Goal: Use online tool/utility: Utilize a website feature to perform a specific function

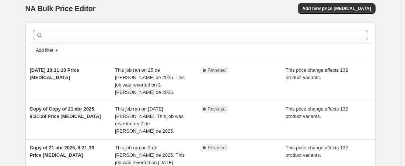
scroll to position [7, 0]
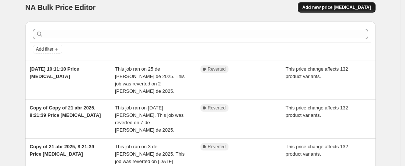
click at [357, 10] on span "Add new price [MEDICAL_DATA]" at bounding box center [336, 7] width 69 height 6
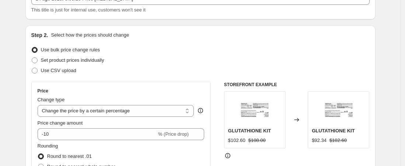
scroll to position [80, 0]
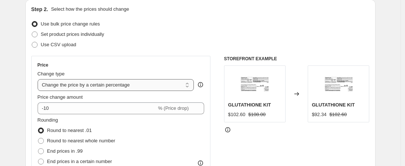
click at [91, 84] on select "Change the price to a certain amount Change the price by a certain amount Chang…" at bounding box center [116, 85] width 157 height 12
select select "ecap"
click at [39, 79] on select "Change the price to a certain amount Change the price by a certain amount Chang…" at bounding box center [116, 85] width 157 height 12
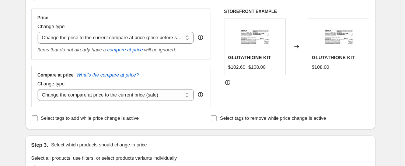
scroll to position [137, 0]
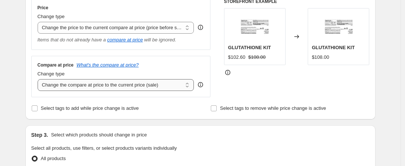
click at [176, 87] on select "Change the compare at price to the current price (sale) Change the compare at p…" at bounding box center [116, 85] width 157 height 12
select select "no_change"
click at [39, 79] on select "Change the compare at price to the current price (sale) Change the compare at p…" at bounding box center [116, 85] width 157 height 12
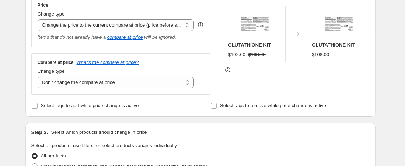
scroll to position [217, 0]
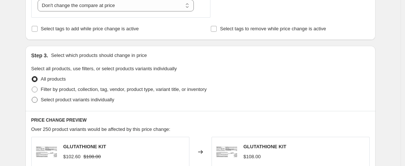
click at [78, 100] on span "Select product variants individually" at bounding box center [77, 100] width 73 height 6
click at [32, 97] on input "Select product variants individually" at bounding box center [32, 97] width 0 height 0
radio input "true"
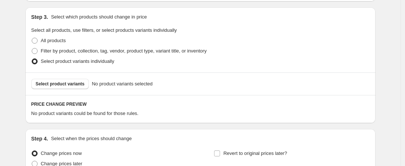
scroll to position [262, 0]
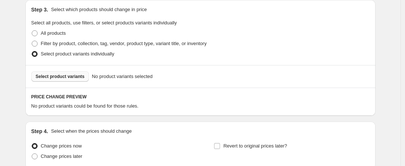
click at [55, 75] on span "Select product variants" at bounding box center [60, 76] width 49 height 6
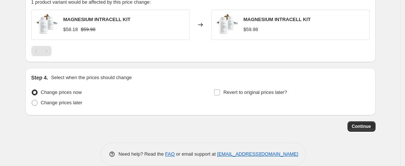
scroll to position [377, 0]
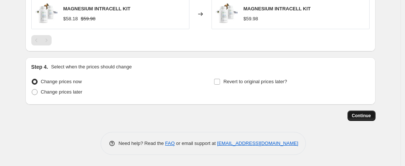
click at [371, 111] on button "Continue" at bounding box center [362, 115] width 28 height 10
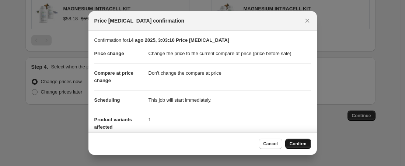
click at [301, 143] on span "Confirm" at bounding box center [298, 144] width 17 height 6
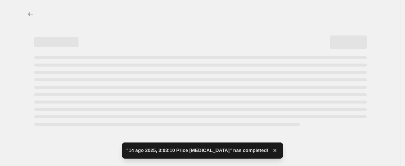
select select "ecap"
select select "no_change"
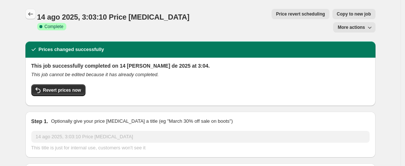
click at [36, 12] on button "Price change jobs" at bounding box center [30, 14] width 10 height 10
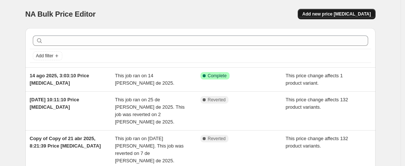
click at [354, 11] on button "Add new price [MEDICAL_DATA]" at bounding box center [336, 14] width 77 height 10
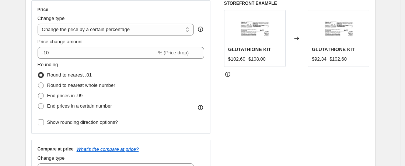
scroll to position [139, 0]
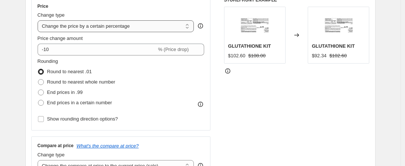
click at [120, 25] on select "Change the price to a certain amount Change the price by a certain amount Chang…" at bounding box center [116, 26] width 157 height 12
select select "ecap"
click at [39, 20] on select "Change the price to a certain amount Change the price by a certain amount Chang…" at bounding box center [116, 26] width 157 height 12
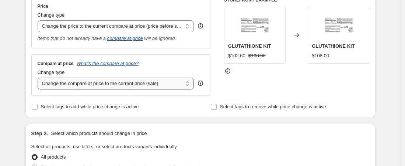
click at [83, 83] on select "Change the compare at price to the current price (sale) Change the compare at p…" at bounding box center [116, 83] width 157 height 12
select select "no_change"
click at [39, 77] on select "Change the compare at price to the current price (sale) Change the compare at p…" at bounding box center [116, 83] width 157 height 12
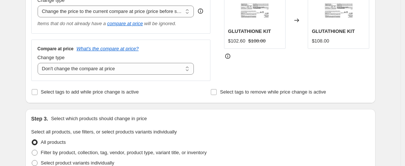
scroll to position [228, 0]
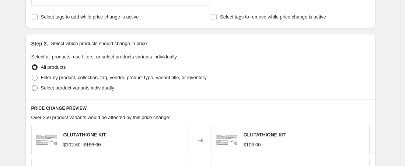
click at [58, 89] on span "Select product variants individually" at bounding box center [77, 88] width 73 height 6
click at [32, 85] on input "Select product variants individually" at bounding box center [32, 85] width 0 height 0
radio input "true"
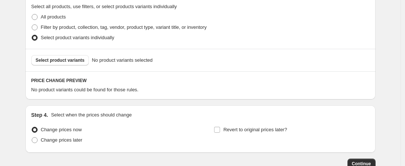
scroll to position [315, 0]
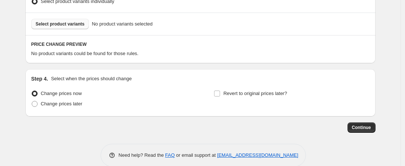
click at [66, 23] on span "Select product variants" at bounding box center [60, 24] width 49 height 6
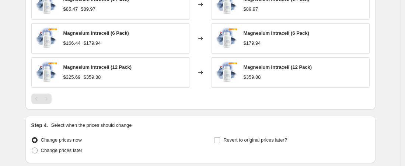
scroll to position [512, 0]
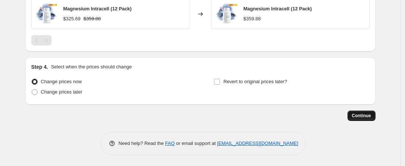
click at [364, 116] on span "Continue" at bounding box center [361, 116] width 19 height 6
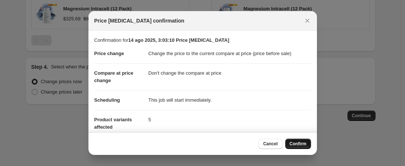
click at [297, 144] on span "Confirm" at bounding box center [298, 144] width 17 height 6
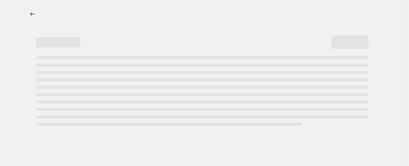
select select "ecap"
select select "no_change"
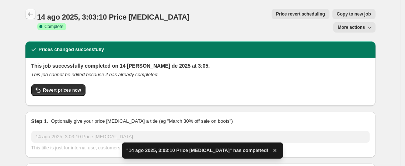
click at [30, 12] on icon "Price change jobs" at bounding box center [30, 13] width 7 height 7
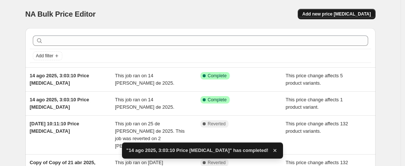
click at [344, 14] on span "Add new price [MEDICAL_DATA]" at bounding box center [336, 14] width 69 height 6
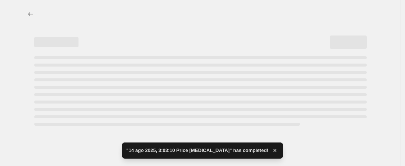
select select "percentage"
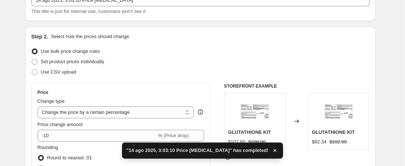
scroll to position [68, 0]
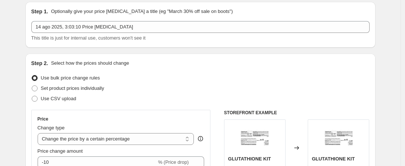
scroll to position [0, 0]
